Goal: Task Accomplishment & Management: Manage account settings

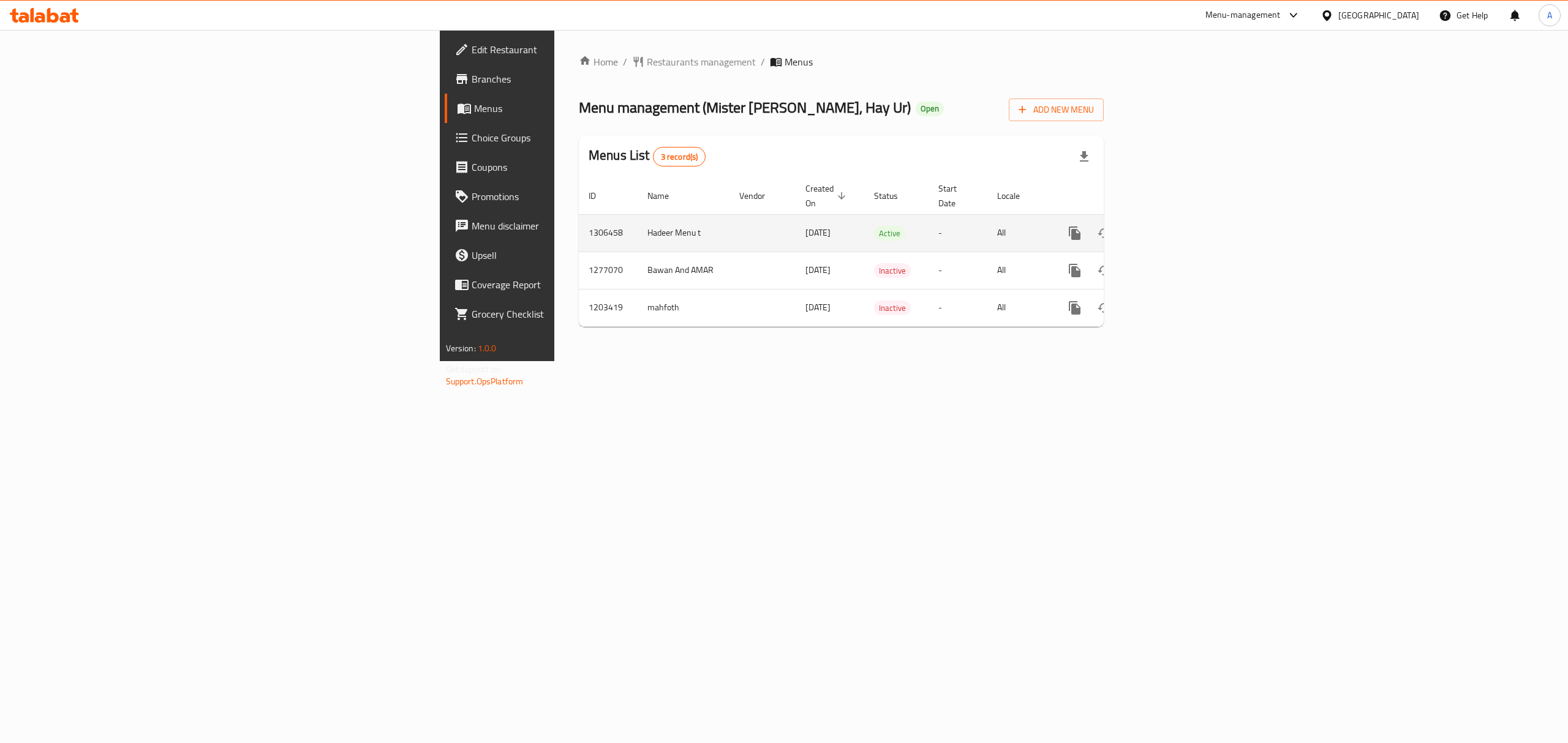
click at [1171, 226] on icon "enhanced table" at bounding box center [1163, 233] width 15 height 15
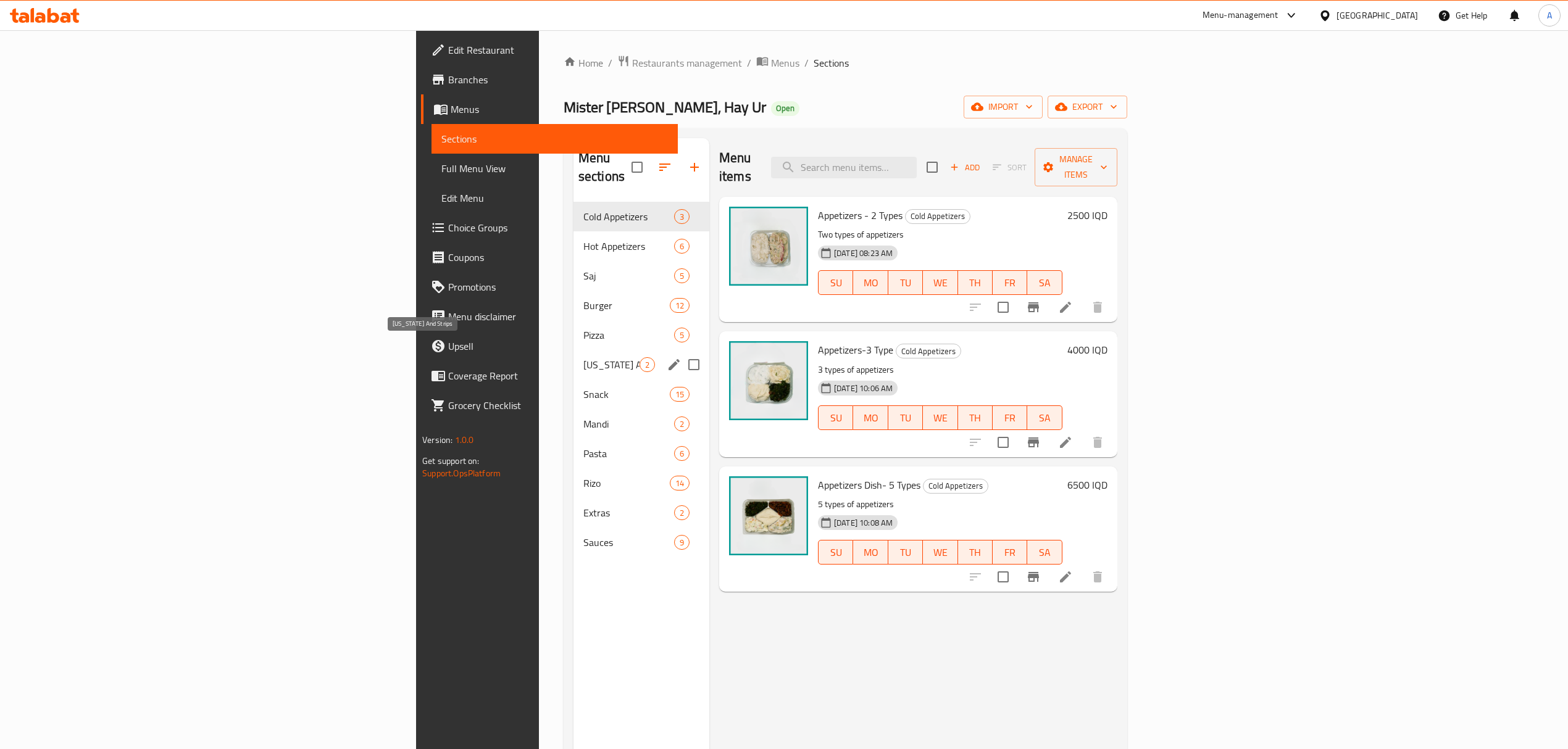
click at [583, 357] on span "[US_STATE] And Strips" at bounding box center [611, 365] width 56 height 15
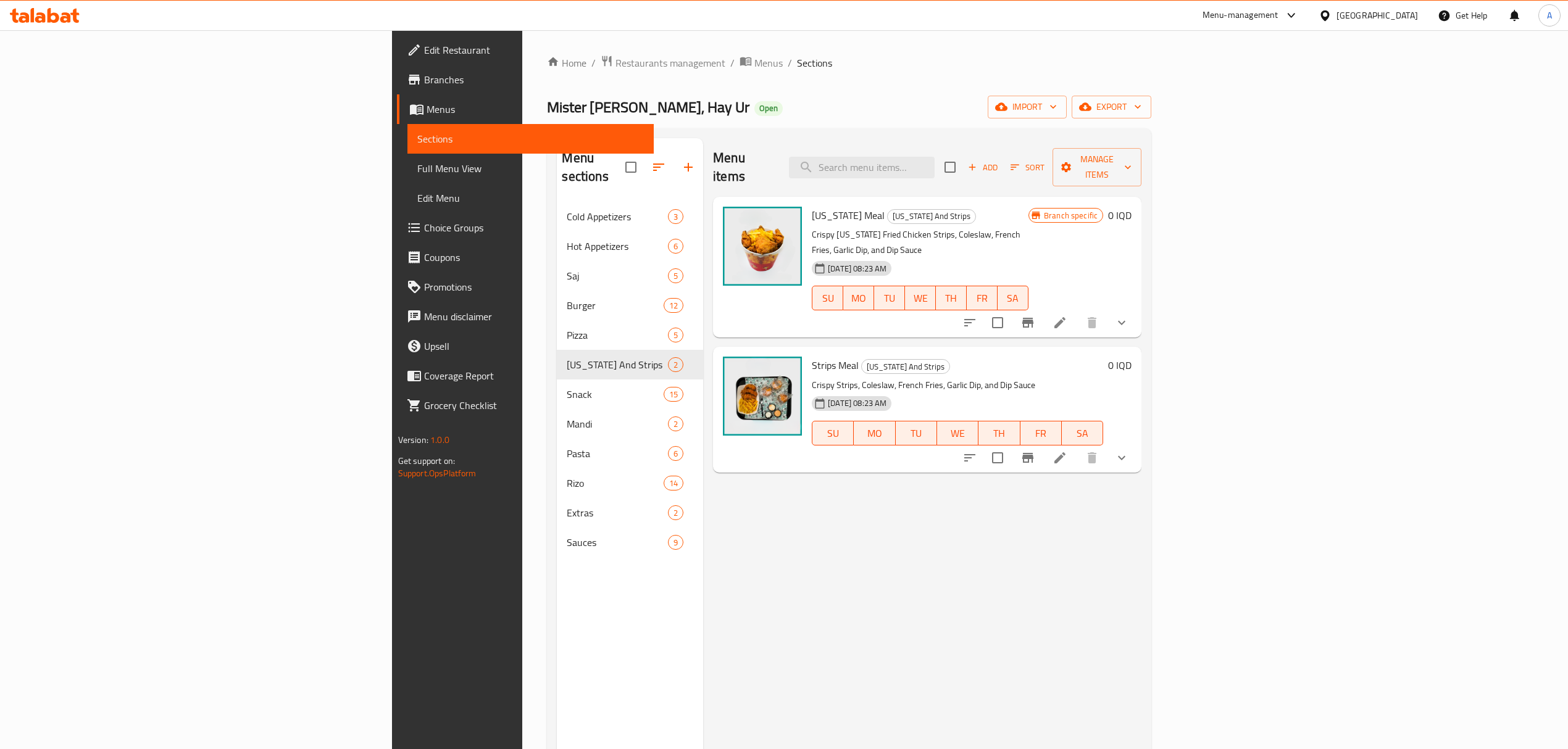
click at [1067, 451] on icon at bounding box center [1060, 458] width 15 height 15
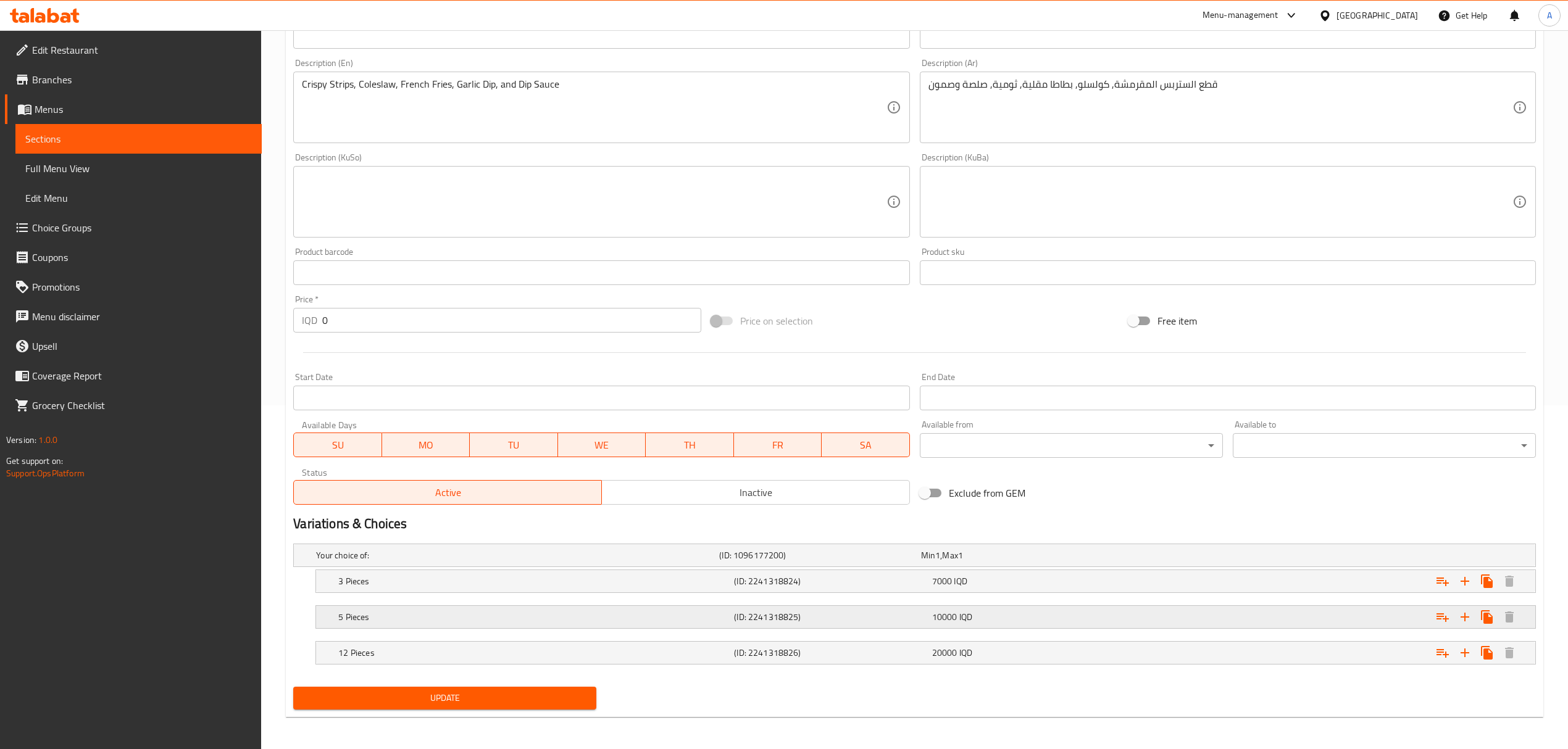
scroll to position [348, 0]
click at [714, 559] on h5 "5 Pieces" at bounding box center [515, 553] width 398 height 12
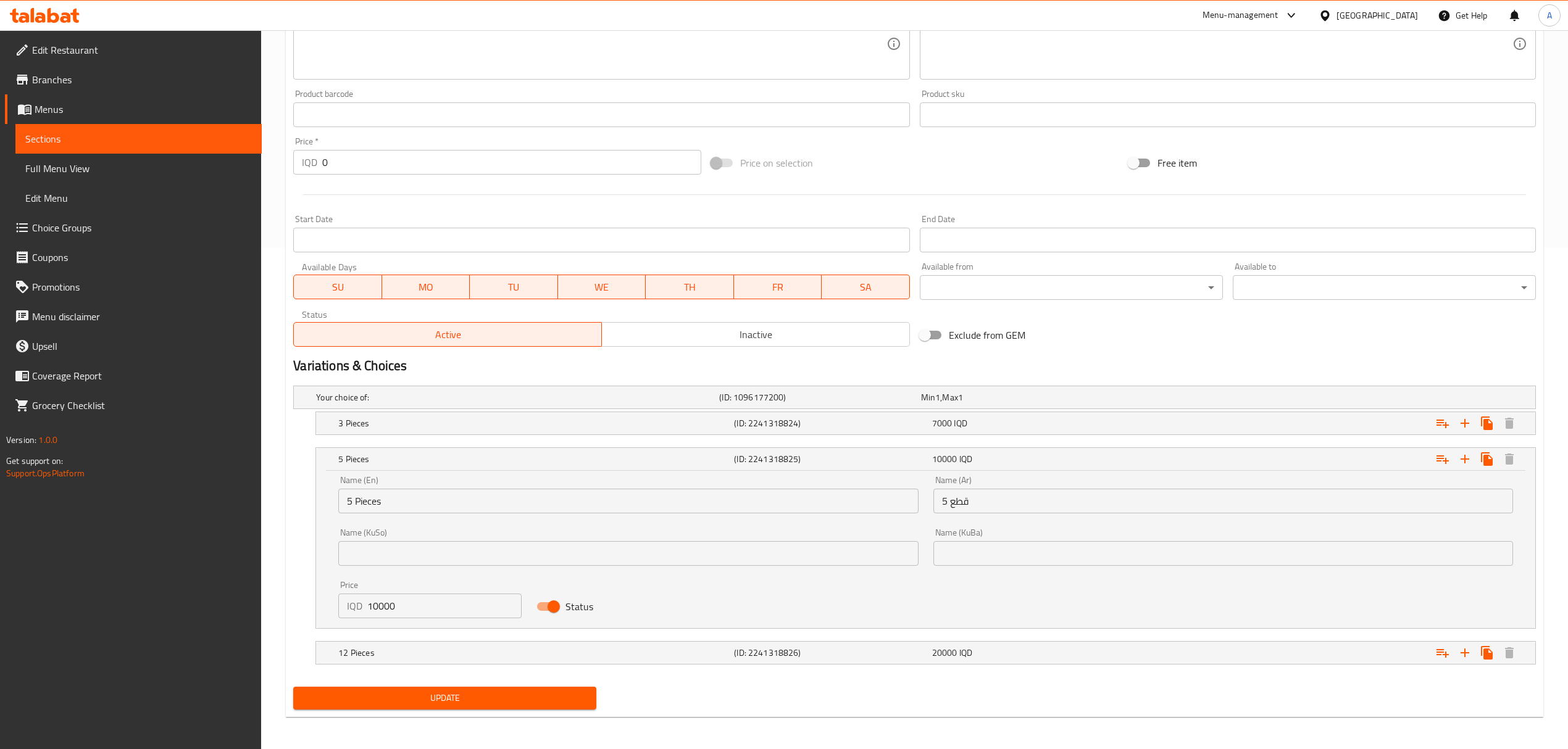
scroll to position [506, 0]
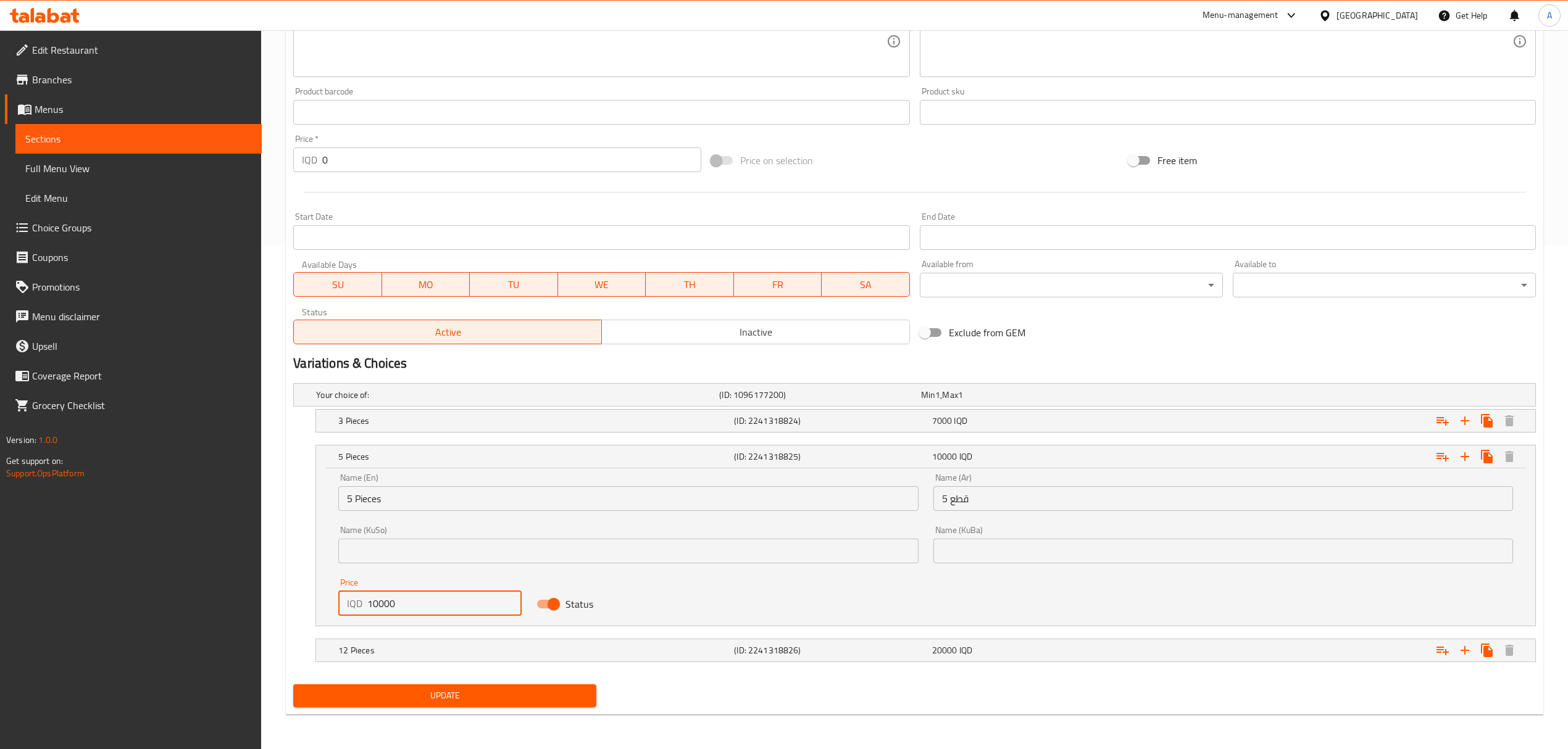
drag, startPoint x: 422, startPoint y: 604, endPoint x: 299, endPoint y: 604, distance: 123.0
click at [299, 604] on div "5 Pieces (ID: 2241318825) 10000 IQD Name (En) 5 Pieces Name (En) Name (Ar) 5 قط…" at bounding box center [915, 536] width 1242 height 181
type input "14000"
click at [887, 401] on h5 "(ID: 2241318826)" at bounding box center [817, 395] width 196 height 12
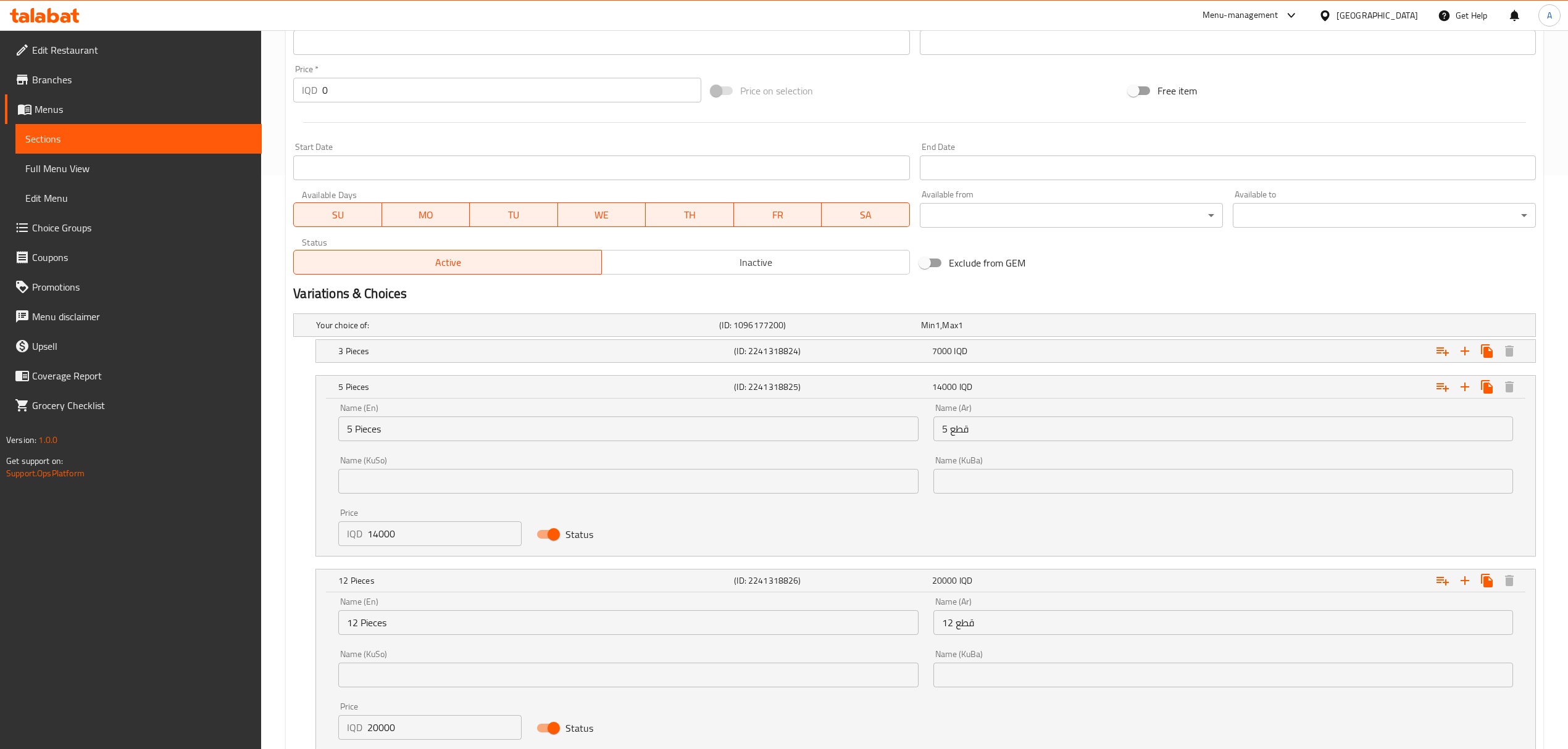
scroll to position [664, 0]
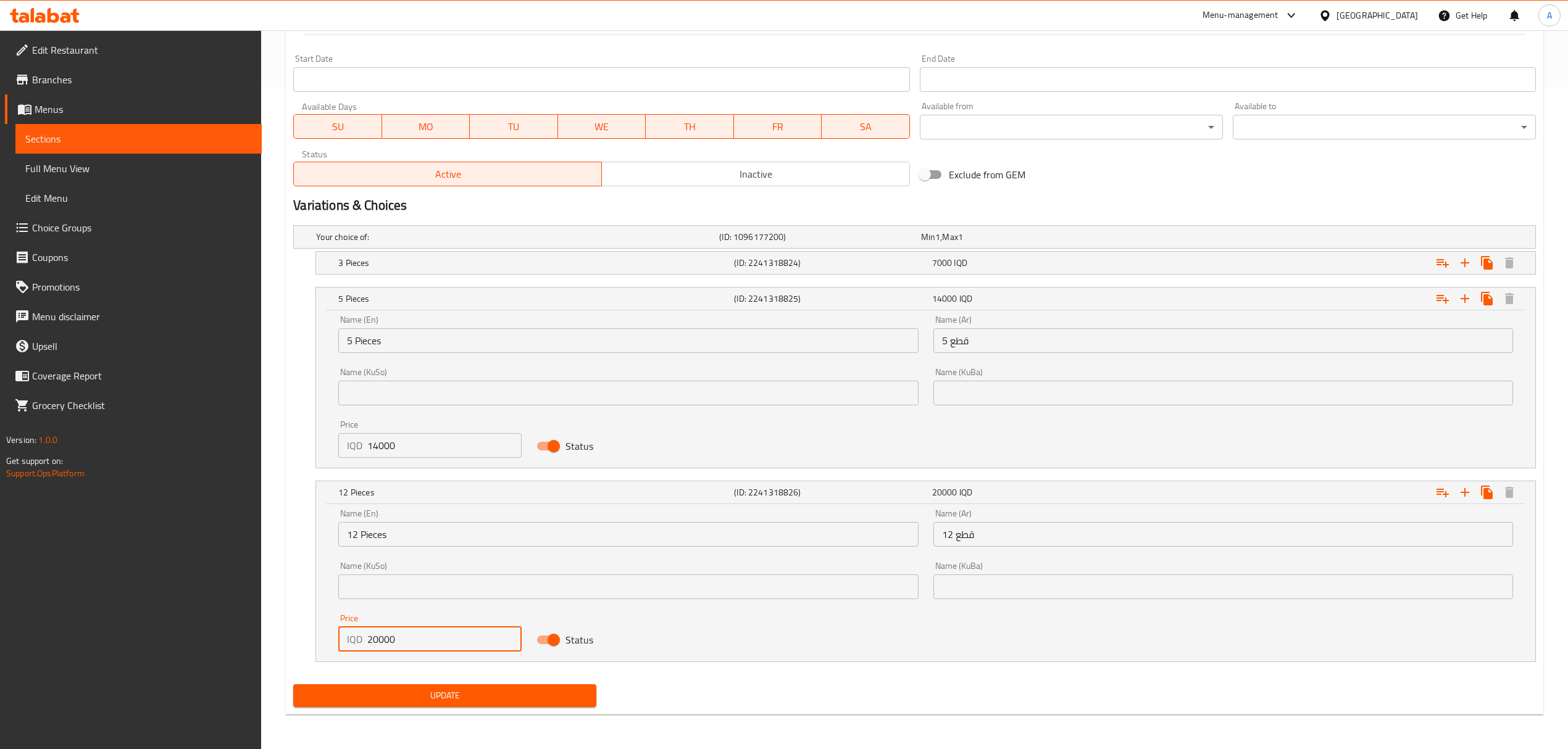
drag, startPoint x: 434, startPoint y: 640, endPoint x: 158, endPoint y: 630, distance: 276.2
click at [158, 630] on div "Edit Restaurant Branches Menus Sections Full Menu View Edit Menu Choice Groups …" at bounding box center [784, 59] width 1568 height 1382
type input "25000"
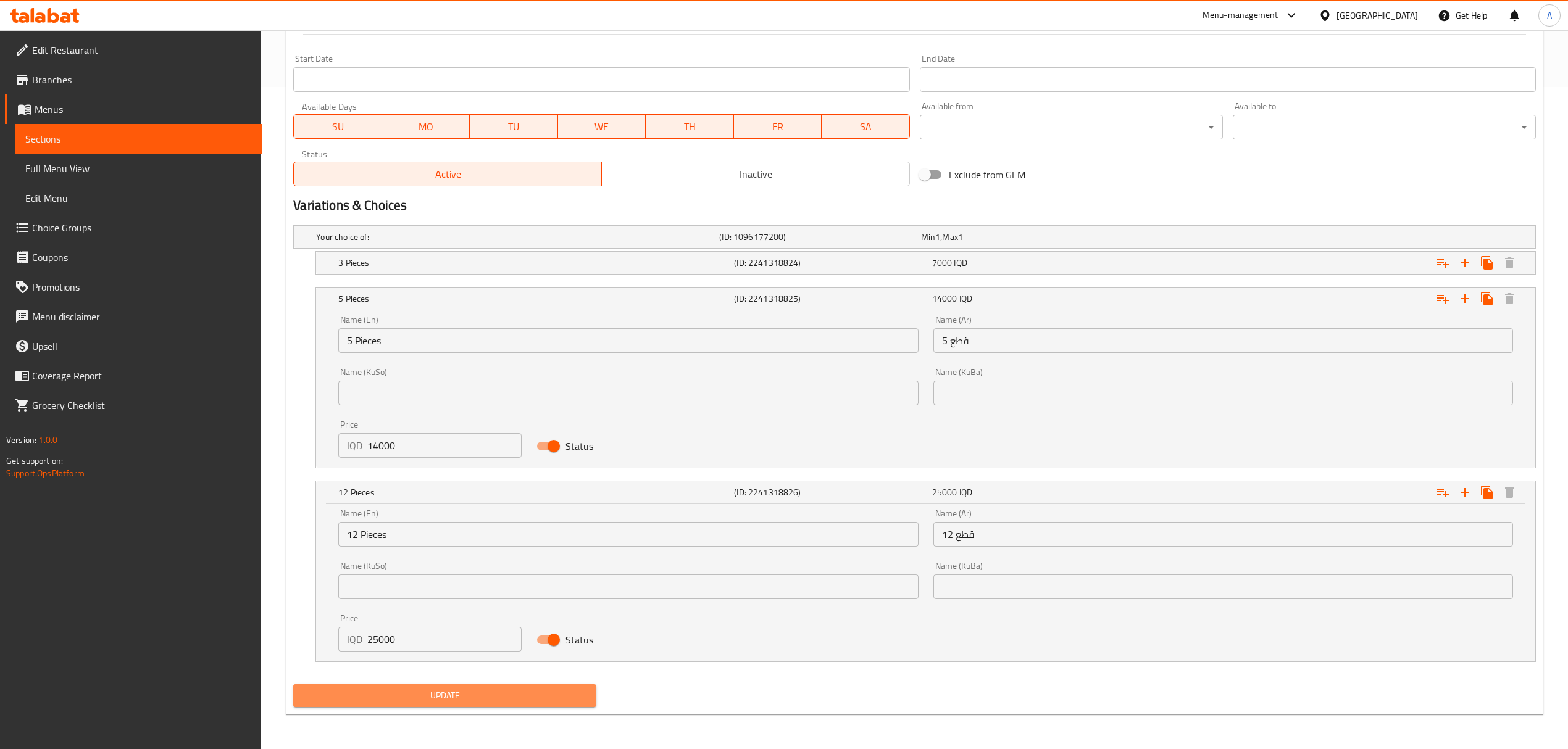
click at [356, 689] on span "Update" at bounding box center [444, 696] width 283 height 15
click at [454, 692] on span "Update" at bounding box center [444, 696] width 283 height 15
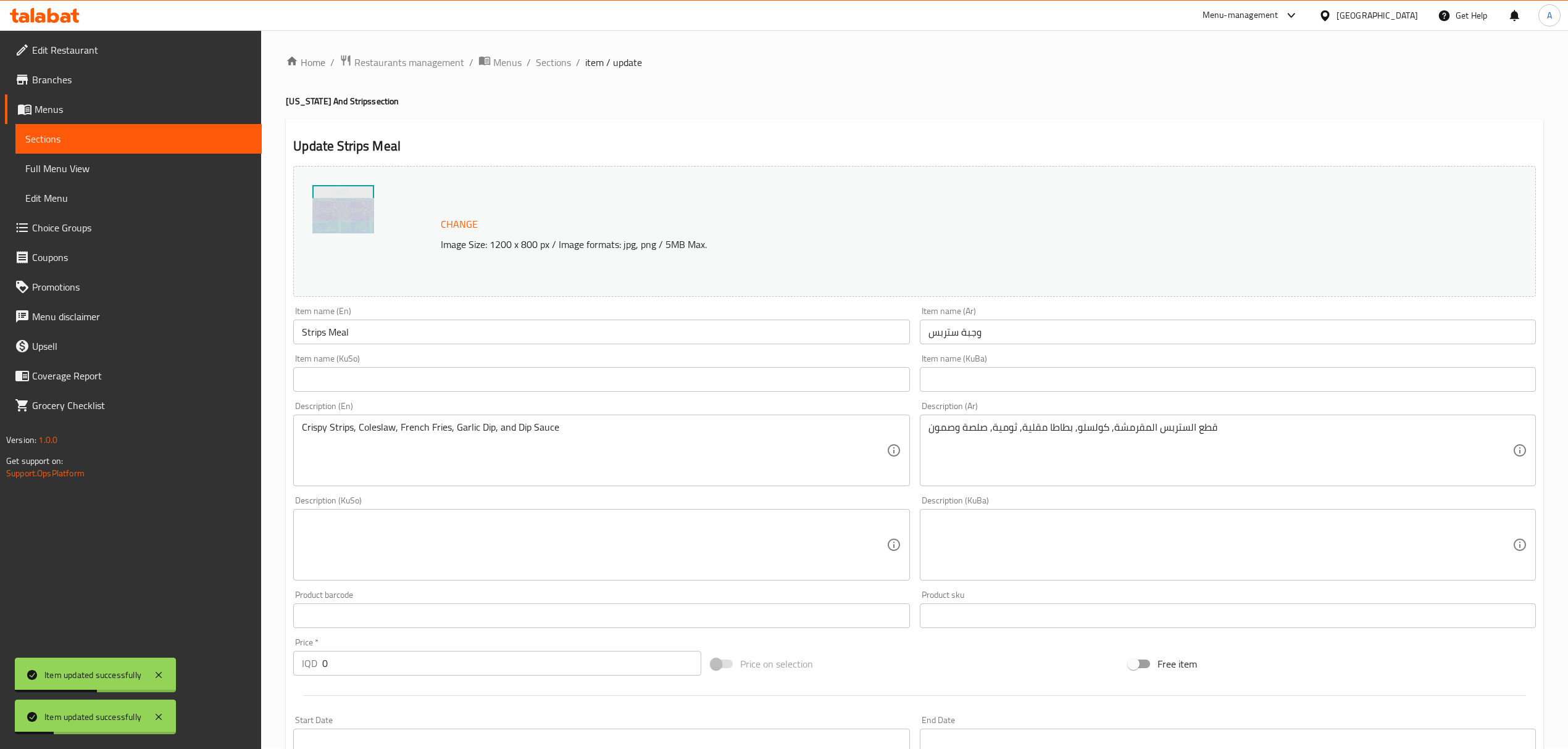
scroll to position [0, 0]
click at [554, 64] on span "Sections" at bounding box center [553, 63] width 35 height 15
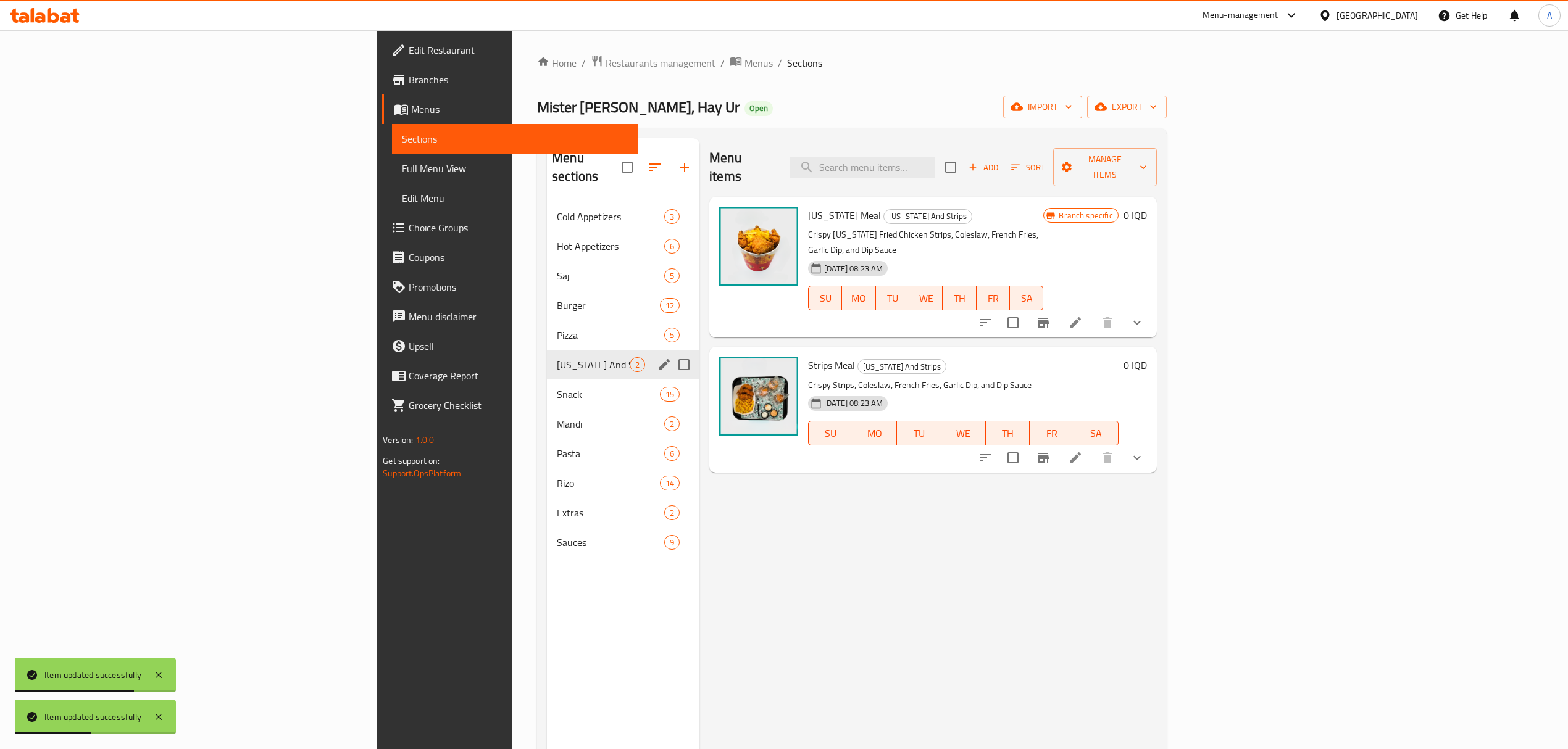
click at [547, 360] on div "[US_STATE] And Strips 2" at bounding box center [623, 364] width 152 height 30
click at [556, 387] on span "Snack" at bounding box center [608, 395] width 103 height 15
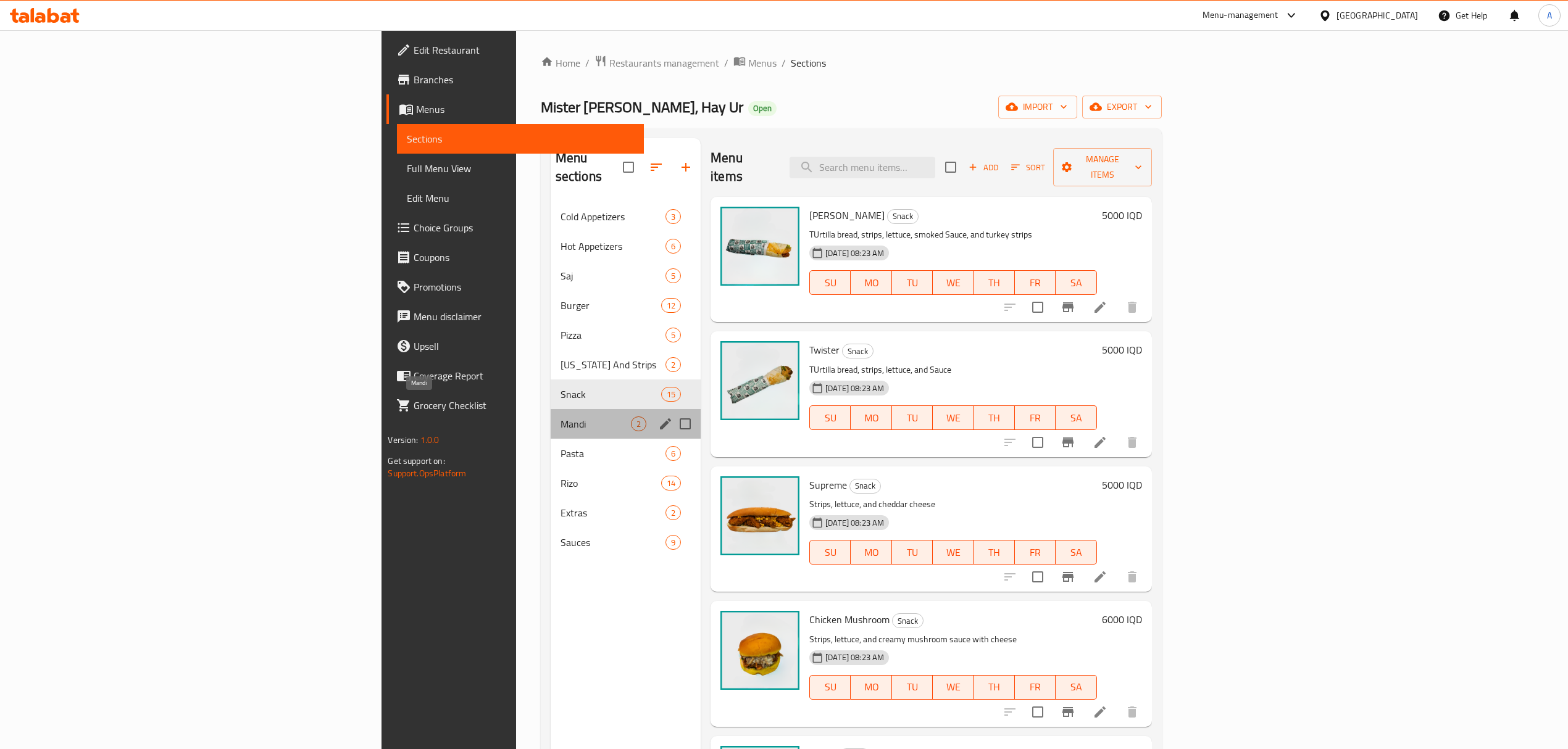
click at [560, 416] on span "Mandi" at bounding box center [595, 424] width 70 height 15
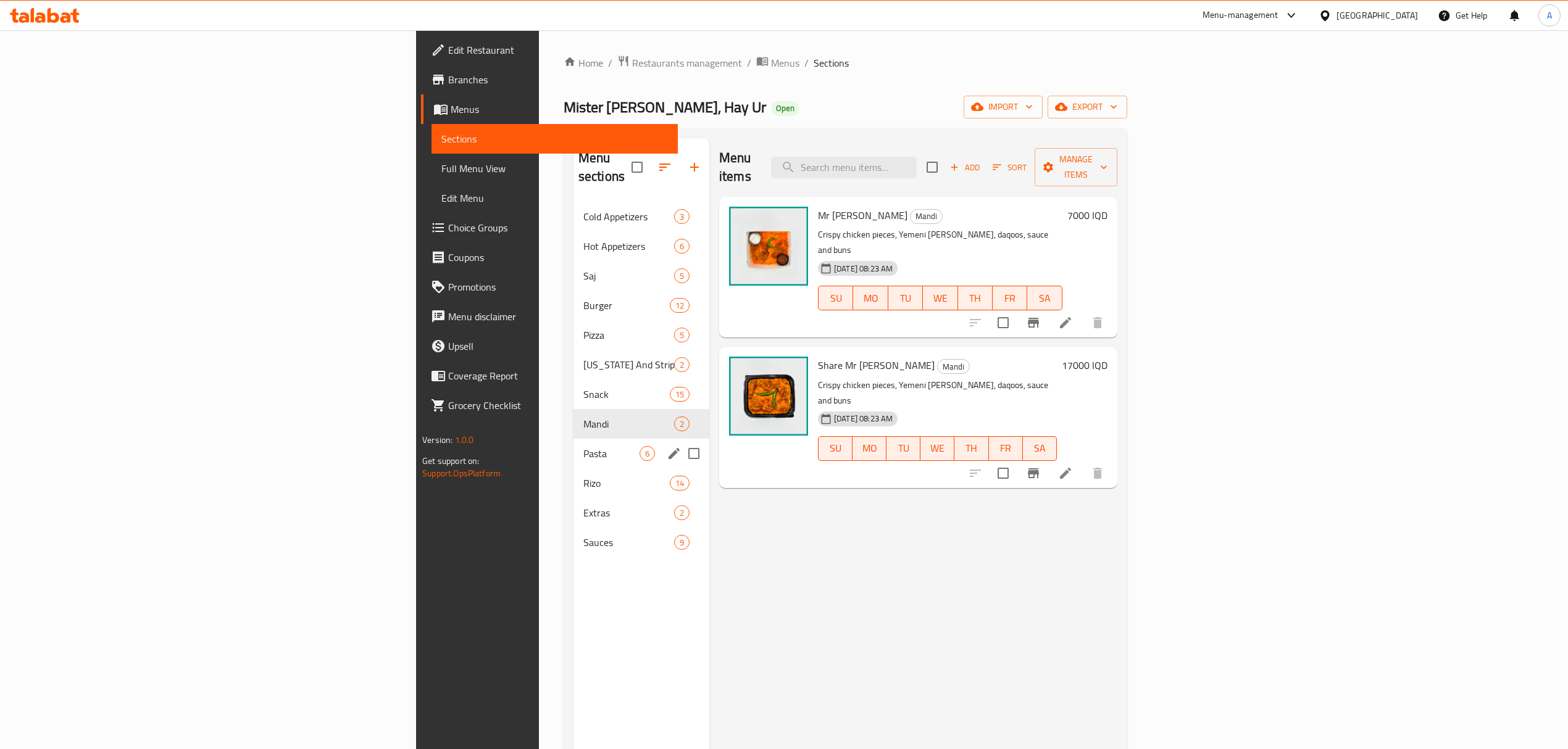
click at [573, 439] on div "Pasta 6" at bounding box center [641, 454] width 136 height 30
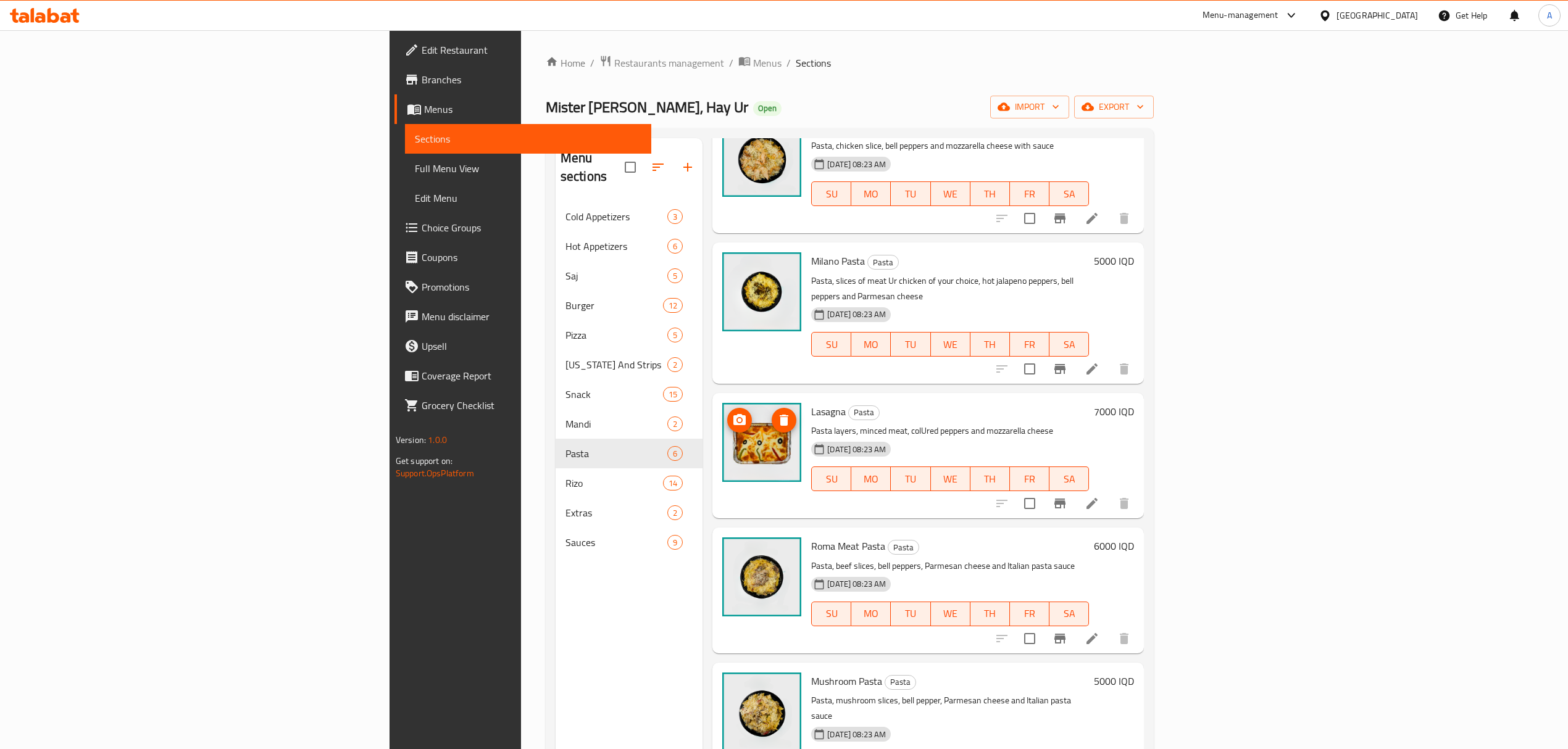
scroll to position [90, 0]
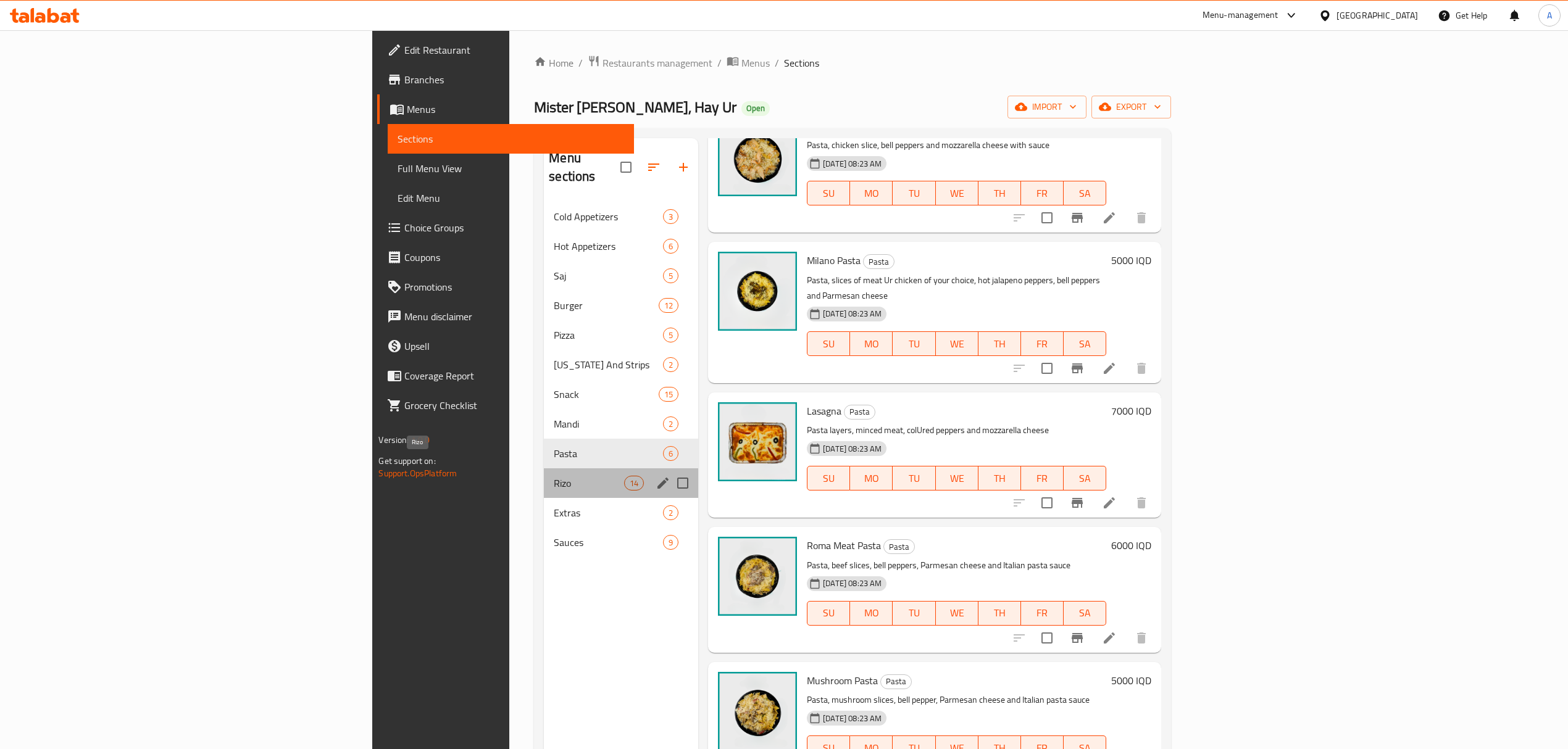
click at [553, 476] on span "Rizo" at bounding box center [589, 483] width 70 height 15
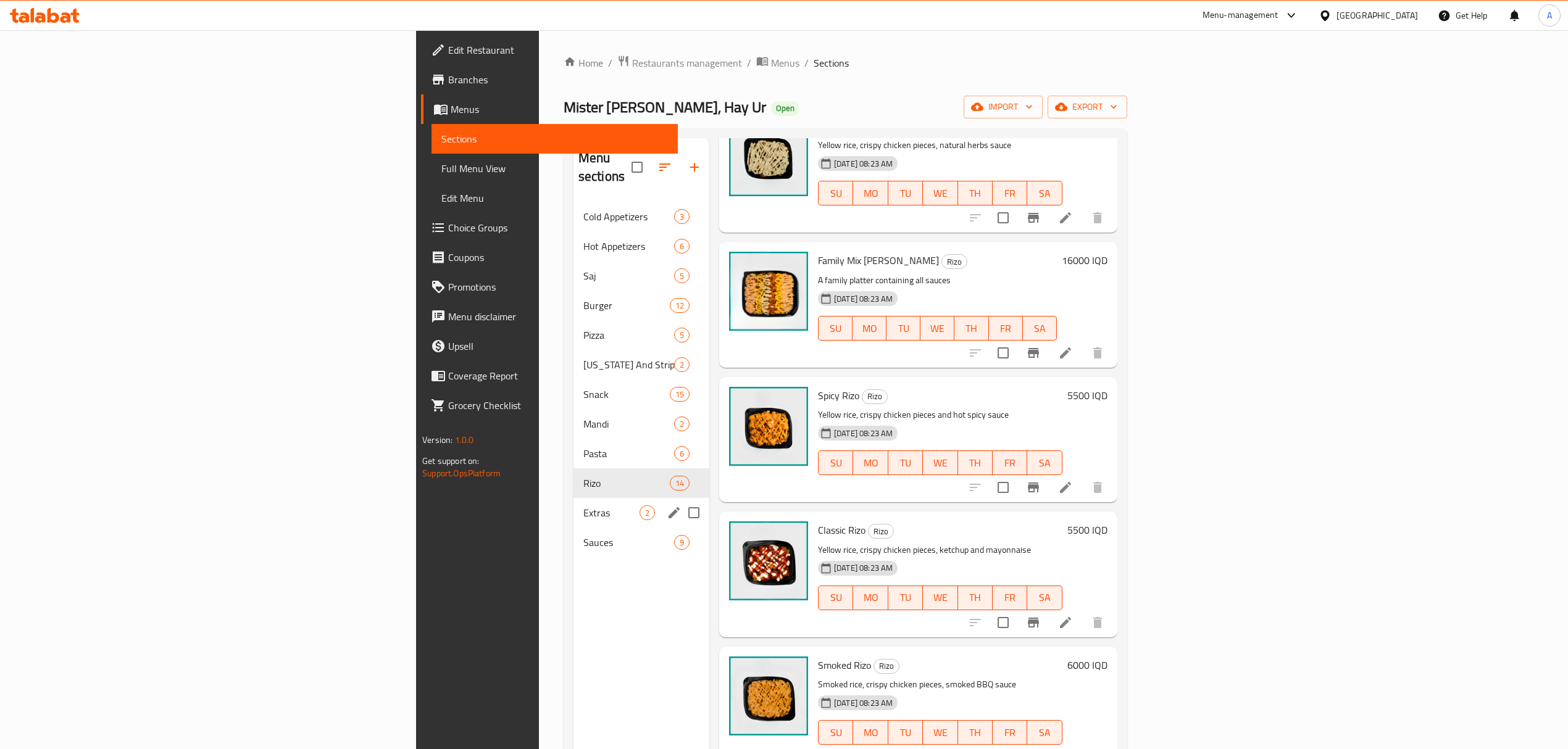
click at [573, 498] on div "Extras 2" at bounding box center [641, 513] width 136 height 30
